Goal: Transaction & Acquisition: Purchase product/service

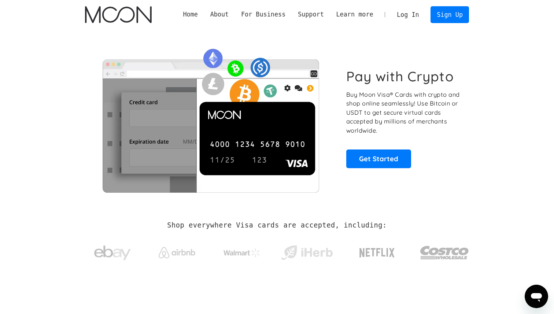
click at [406, 15] on link "Log In" at bounding box center [408, 15] width 34 height 16
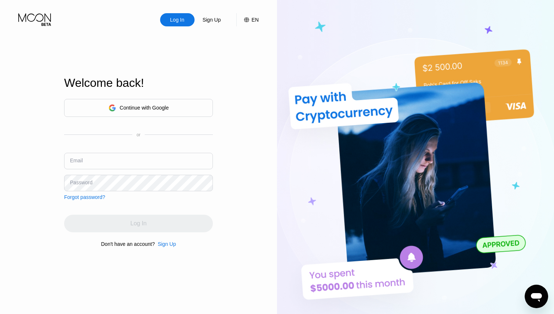
click at [108, 164] on input "text" at bounding box center [138, 161] width 149 height 16
type input "kakbabu@gmail.com"
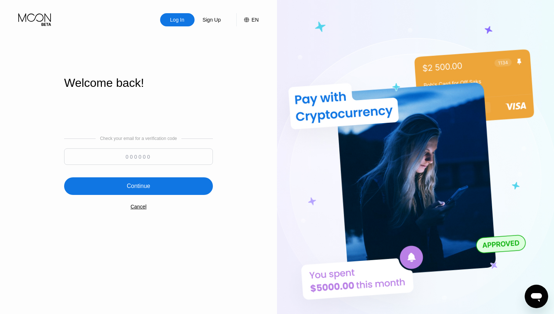
click at [163, 158] on input at bounding box center [138, 156] width 149 height 16
paste input "534211"
type input "534211"
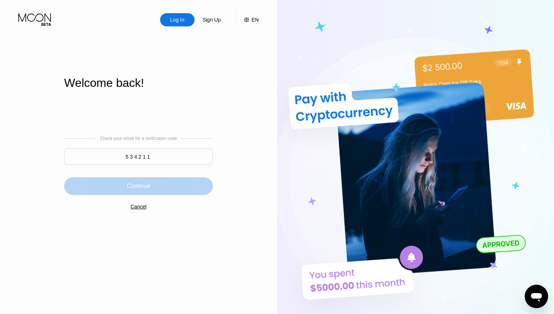
click at [156, 188] on div "Continue" at bounding box center [138, 186] width 149 height 18
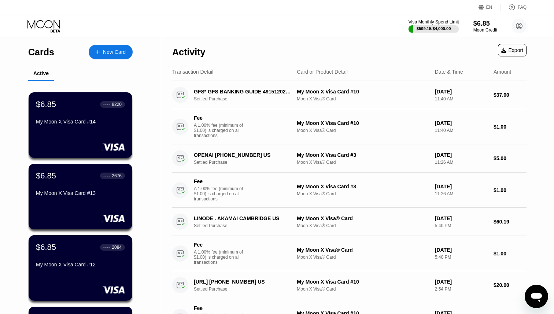
click at [420, 20] on div "Visa Monthly Spend Limit" at bounding box center [434, 21] width 51 height 5
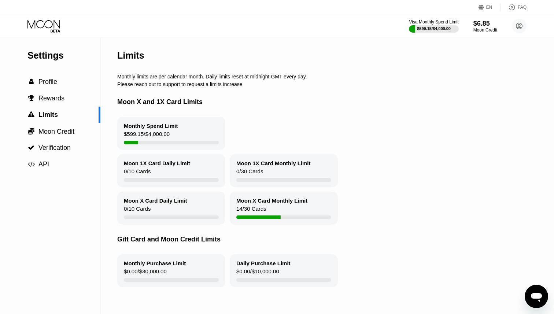
scroll to position [11, 0]
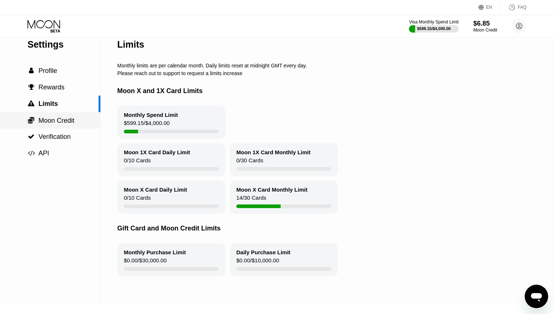
click at [70, 123] on span "Moon Credit" at bounding box center [56, 120] width 36 height 7
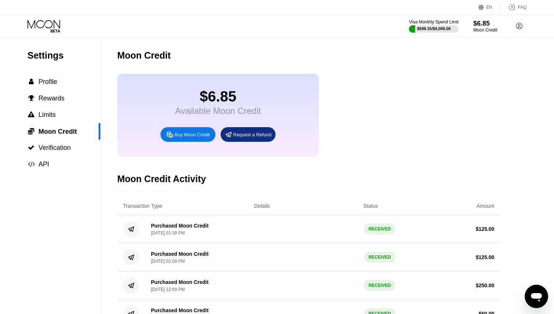
click at [185, 139] on div "Buy Moon Credit" at bounding box center [187, 134] width 55 height 15
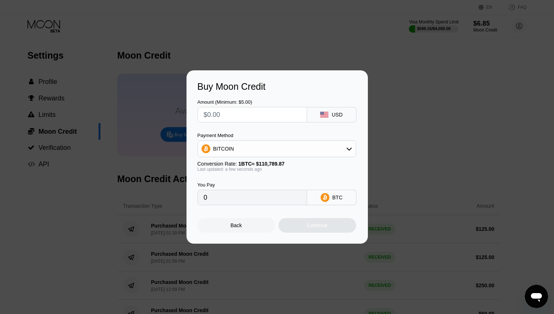
click at [234, 117] on input "text" at bounding box center [252, 114] width 97 height 15
type input "$1"
type input "0.00000903"
type input "$10"
type input "0.00009027"
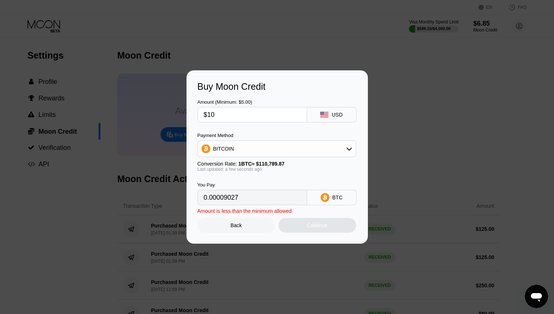
type input "$100"
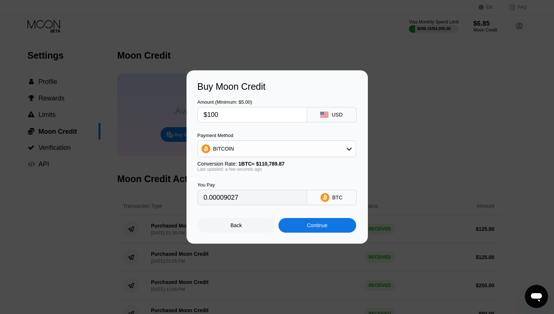
type input "0.00090261"
type input "$100"
click at [315, 152] on div "BITCOIN" at bounding box center [277, 148] width 158 height 15
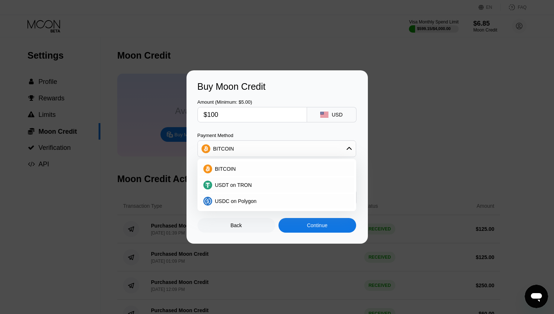
scroll to position [11, 0]
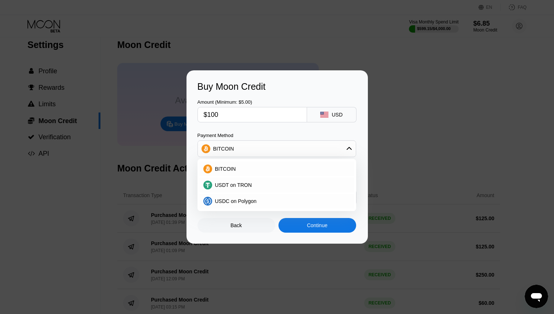
click at [299, 134] on div "Payment Method" at bounding box center [277, 135] width 159 height 5
click at [291, 152] on div "BITCOIN" at bounding box center [277, 148] width 158 height 15
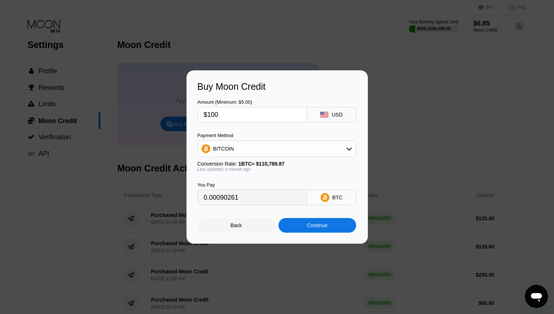
click at [311, 225] on div "Continue" at bounding box center [317, 225] width 21 height 6
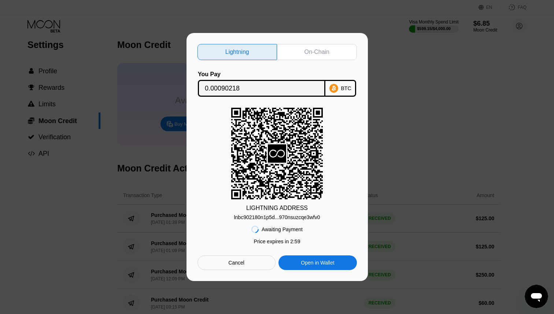
click at [328, 47] on div "On-Chain" at bounding box center [317, 52] width 80 height 16
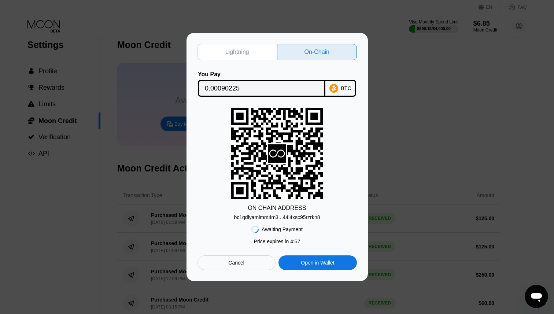
click at [253, 49] on div "Lightning" at bounding box center [238, 52] width 80 height 16
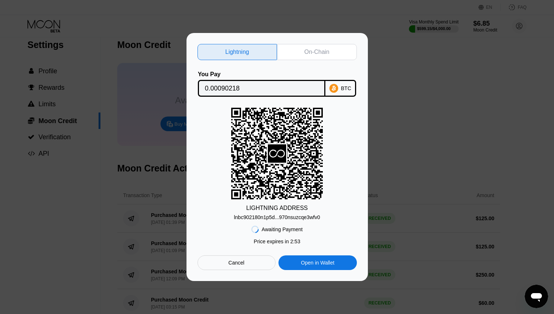
click at [267, 218] on div "lnbc902180n1p5d...970nsuzcqe3wfv0" at bounding box center [277, 217] width 86 height 6
click at [324, 51] on div "On-Chain" at bounding box center [317, 51] width 25 height 7
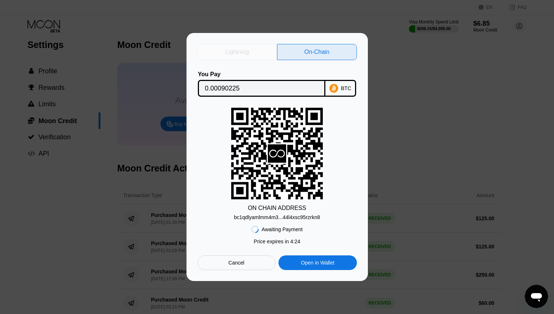
click at [254, 53] on div "Lightning" at bounding box center [238, 52] width 80 height 16
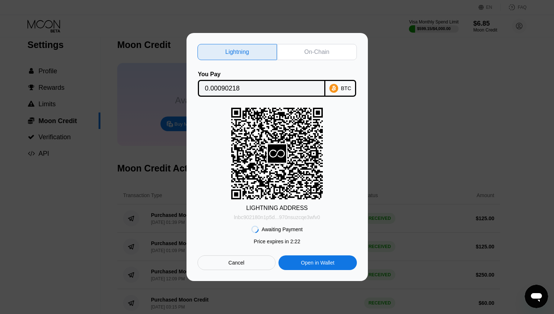
click at [267, 218] on div "lnbc902180n1p5d...970nsuzcqe3wfv0" at bounding box center [277, 217] width 86 height 6
click at [300, 49] on div "On-Chain" at bounding box center [317, 52] width 80 height 16
type input "0.00090225"
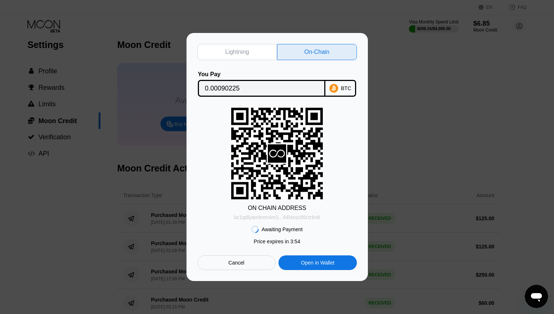
click at [272, 219] on div "bc1qdlyamlmm4m3...44l4xsc95rzrkn8" at bounding box center [277, 217] width 86 height 6
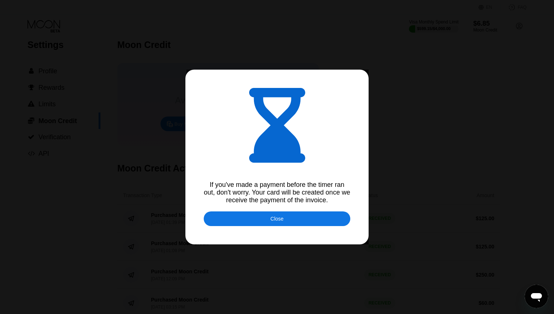
type input "0.00090207"
click at [328, 223] on div "Close" at bounding box center [277, 218] width 147 height 15
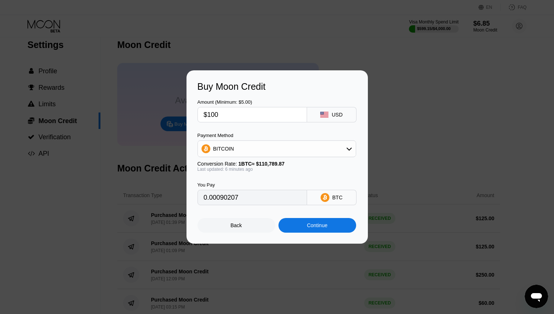
scroll to position [0, 0]
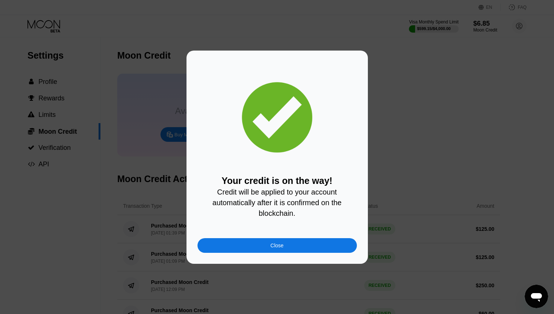
click at [315, 246] on div "Close" at bounding box center [277, 245] width 159 height 15
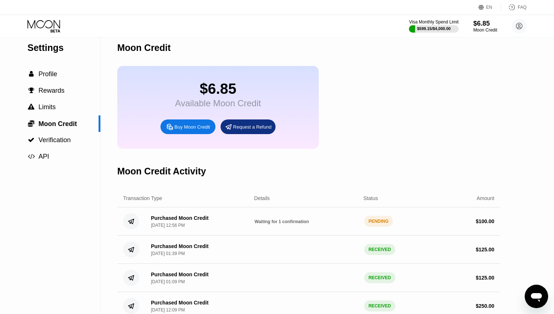
scroll to position [10, 0]
